Goal: Find specific page/section: Find specific page/section

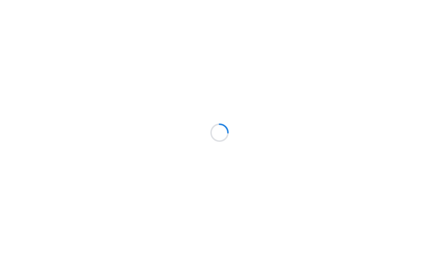
click at [216, 124] on icon at bounding box center [219, 132] width 24 height 24
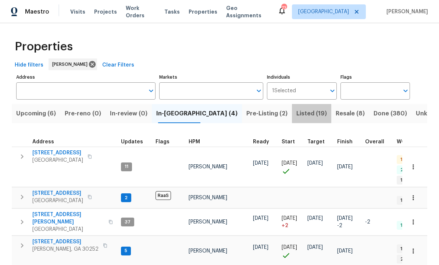
click at [297, 118] on span "Listed (19)" at bounding box center [312, 114] width 31 height 10
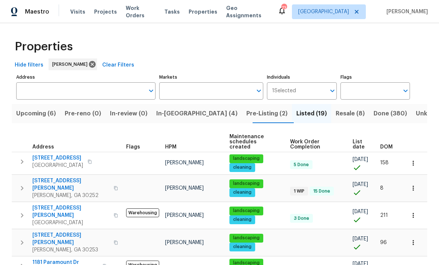
click at [246, 110] on span "Pre-Listing (2)" at bounding box center [266, 114] width 41 height 10
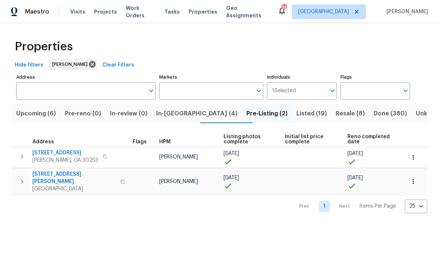
click at [297, 113] on span "Listed (19)" at bounding box center [312, 114] width 31 height 10
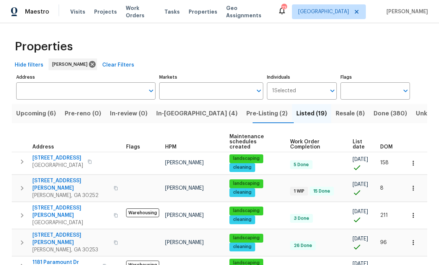
click at [54, 155] on span "30 Trelawney Ct" at bounding box center [57, 158] width 51 height 7
click at [418, 159] on button "button" at bounding box center [413, 163] width 16 height 16
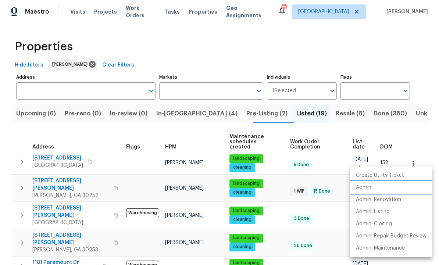
click at [377, 187] on li "Admin" at bounding box center [391, 188] width 82 height 12
